Goal: Find specific page/section: Find specific page/section

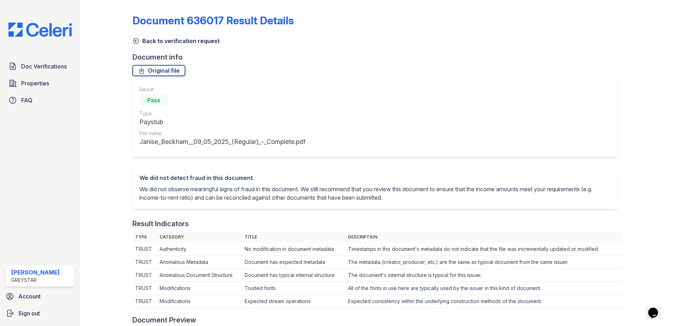
click at [138, 37] on icon at bounding box center [135, 40] width 7 height 7
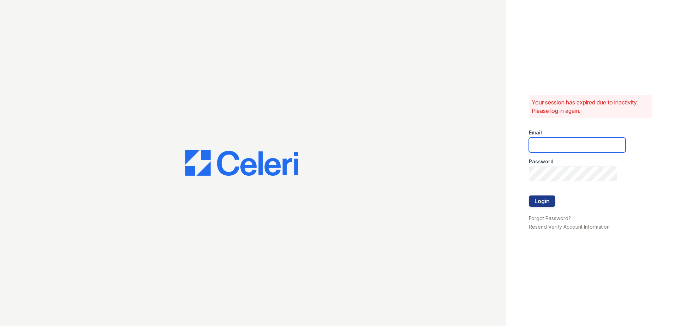
type input "[PERSON_NAME][EMAIL_ADDRESS][PERSON_NAME][DOMAIN_NAME]"
click at [531, 204] on button "Login" at bounding box center [542, 201] width 26 height 11
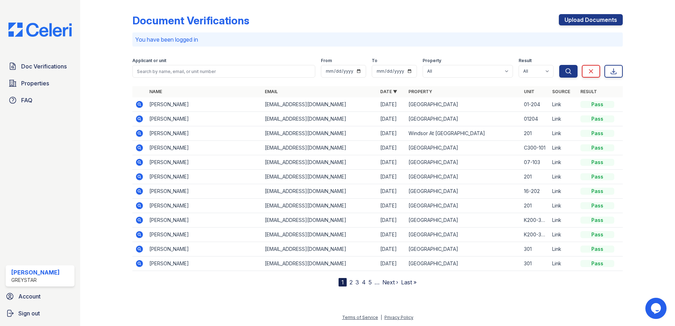
click at [350, 282] on link "2" at bounding box center [351, 282] width 3 height 7
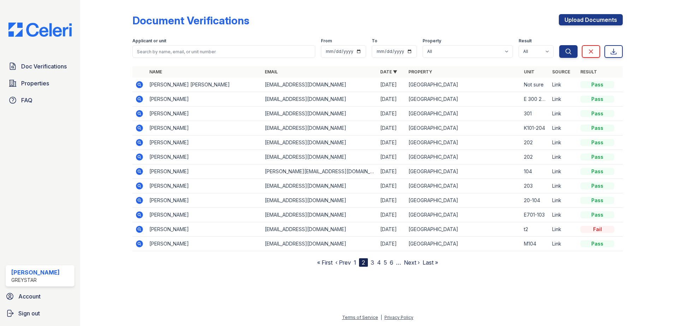
click at [357, 263] on nav "« First ‹ Prev 1 2 3 4 5 6 … Next › Last »" at bounding box center [377, 262] width 121 height 8
click at [354, 264] on link "1" at bounding box center [355, 262] width 2 height 7
